Goal: Transaction & Acquisition: Purchase product/service

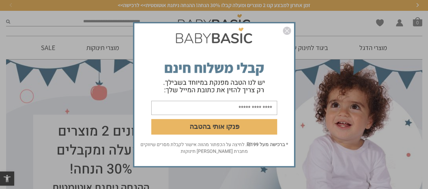
click at [285, 32] on img "סגור" at bounding box center [287, 31] width 8 height 8
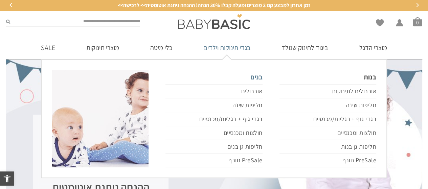
click at [259, 78] on link "בנים" at bounding box center [213, 77] width 97 height 14
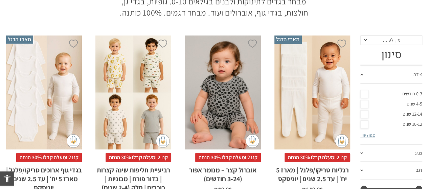
scroll to position [101, 0]
click at [370, 135] on link "צפה עוד" at bounding box center [367, 135] width 15 height 6
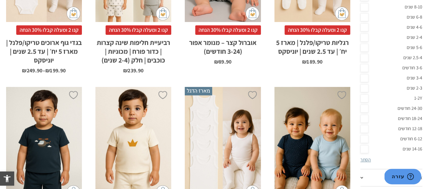
scroll to position [228, 0]
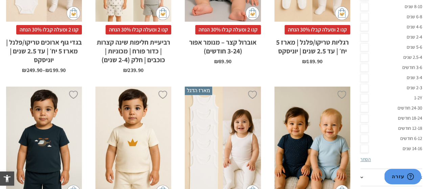
click at [366, 67] on link "3-6 חודשים" at bounding box center [391, 68] width 62 height 10
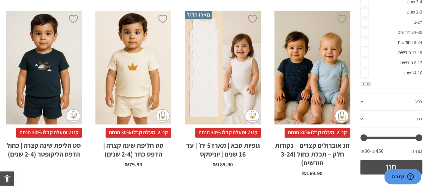
scroll to position [335, 0]
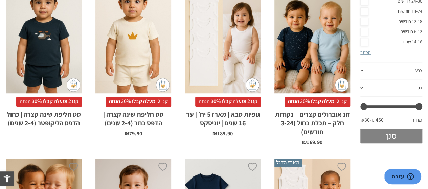
click at [408, 141] on button "סנן" at bounding box center [391, 136] width 62 height 15
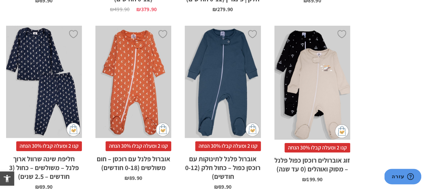
scroll to position [1727, 0]
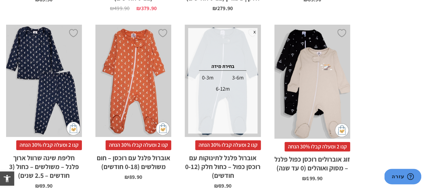
click at [237, 72] on div "3-6m" at bounding box center [237, 77] width 29 height 11
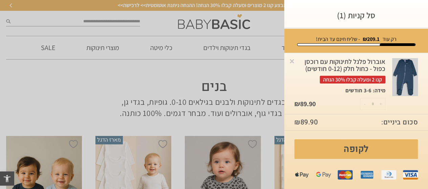
scroll to position [0, 0]
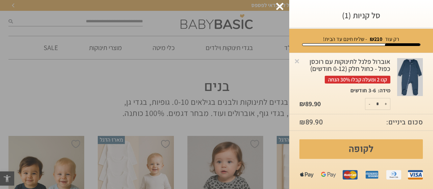
click at [278, 5] on div at bounding box center [279, 6] width 7 height 7
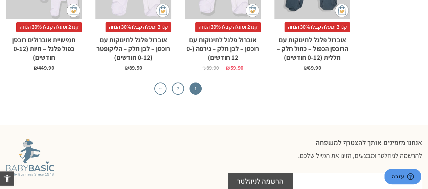
scroll to position [2236, 0]
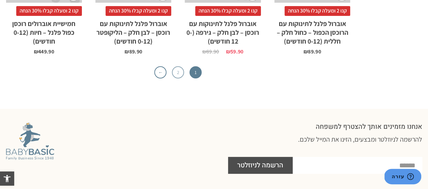
click at [181, 66] on link "2" at bounding box center [178, 72] width 12 height 12
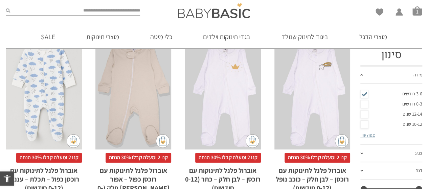
scroll to position [79, 0]
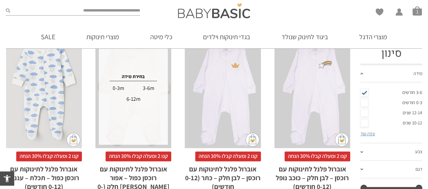
click at [160, 140] on div "x בחירת מידה 0-3m 3-6m 6-12m" at bounding box center [133, 91] width 69 height 107
click at [149, 88] on div "3-6m" at bounding box center [148, 88] width 29 height 11
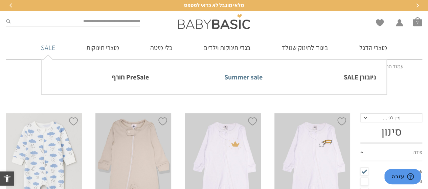
click at [226, 79] on link "Summer sale" at bounding box center [213, 77] width 97 height 14
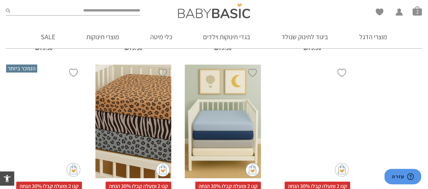
scroll to position [2085, 0]
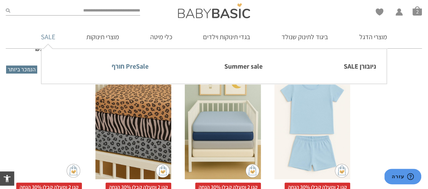
click at [127, 66] on link "PreSale חורף" at bounding box center [100, 66] width 97 height 14
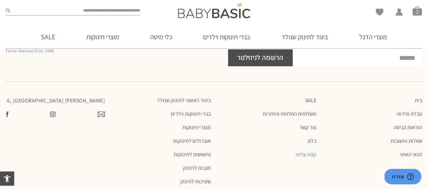
click at [304, 151] on link "קצת עלינו" at bounding box center [266, 154] width 99 height 7
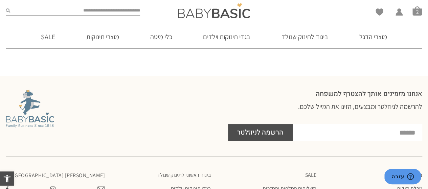
scroll to position [2331, 0]
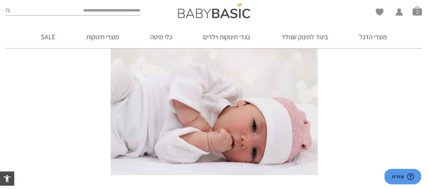
scroll to position [656, 0]
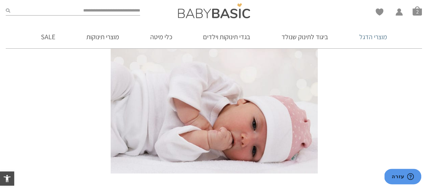
click at [369, 33] on link "מוצרי הדגל" at bounding box center [373, 36] width 48 height 23
